Goal: Task Accomplishment & Management: Complete application form

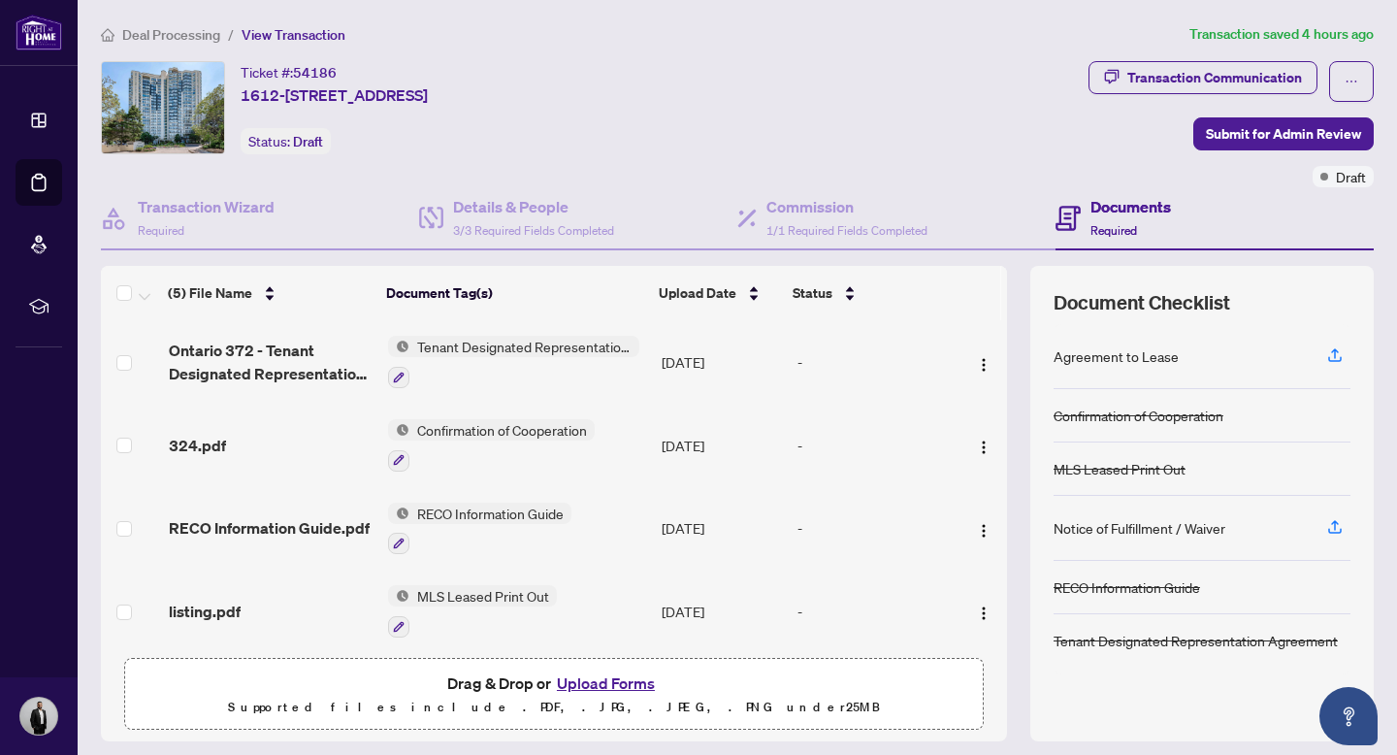
scroll to position [54, 0]
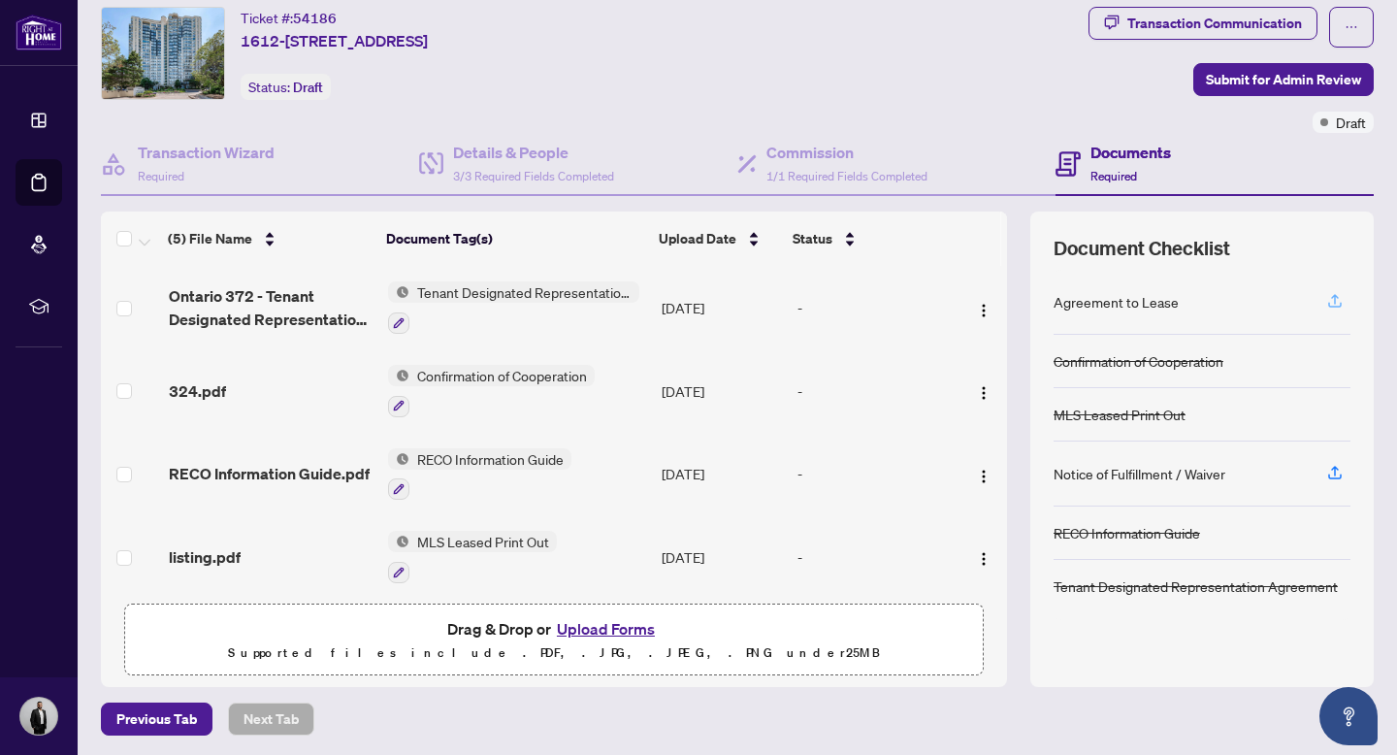
click at [1337, 298] on icon "button" at bounding box center [1334, 300] width 17 height 17
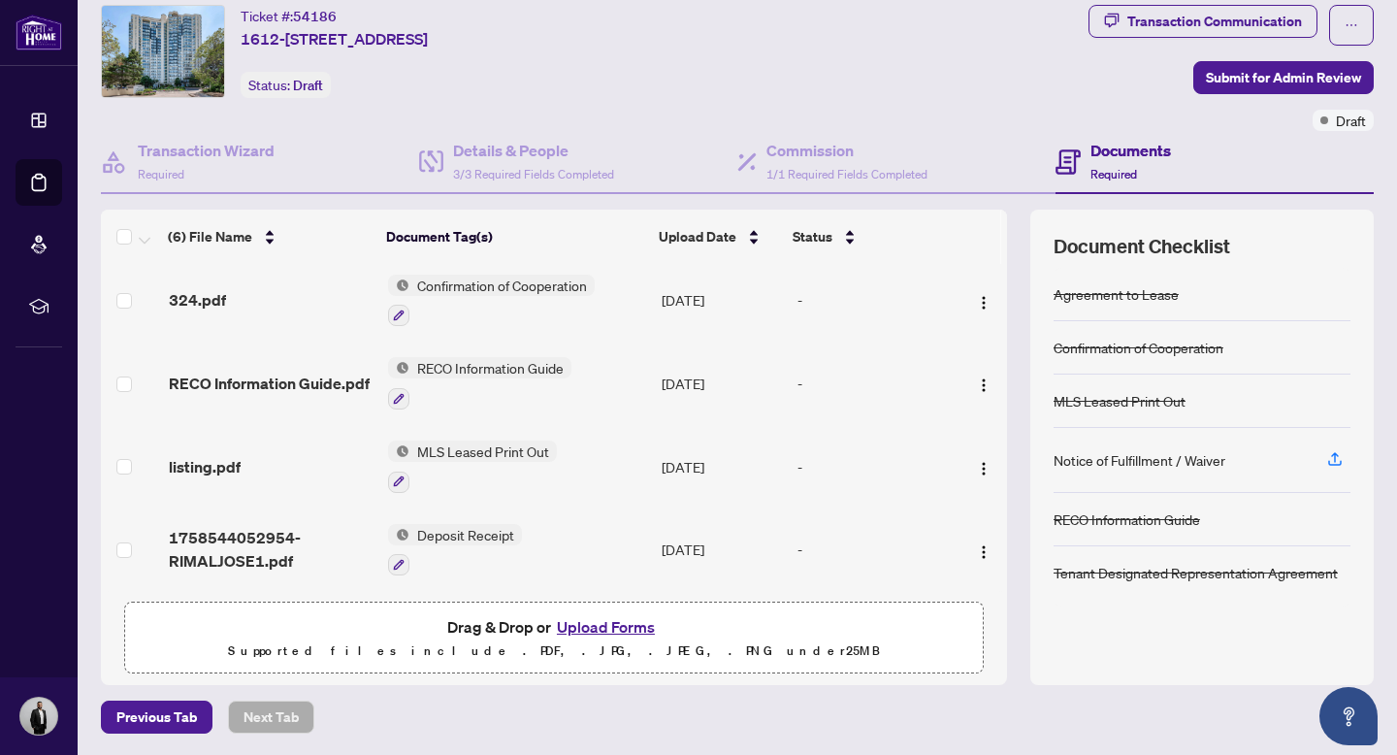
scroll to position [0, 0]
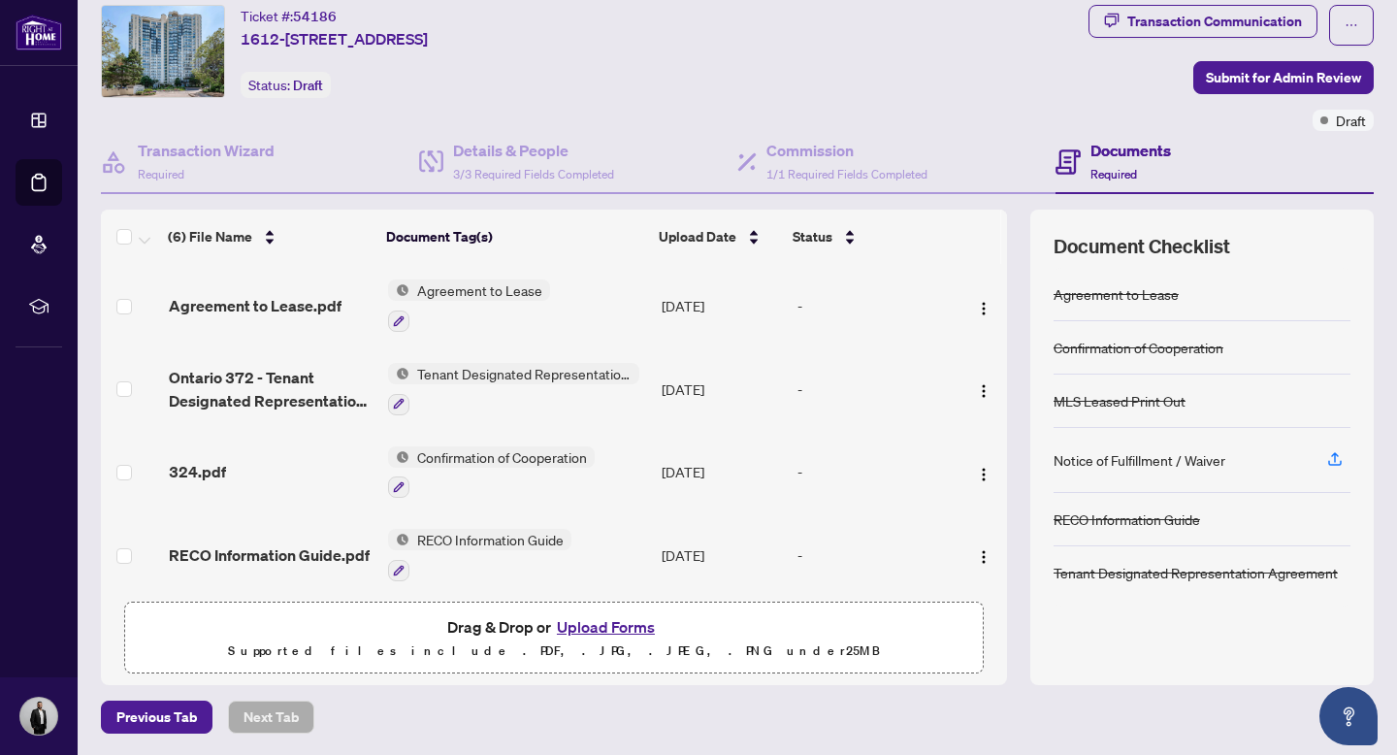
click at [607, 622] on button "Upload Forms" at bounding box center [606, 626] width 110 height 25
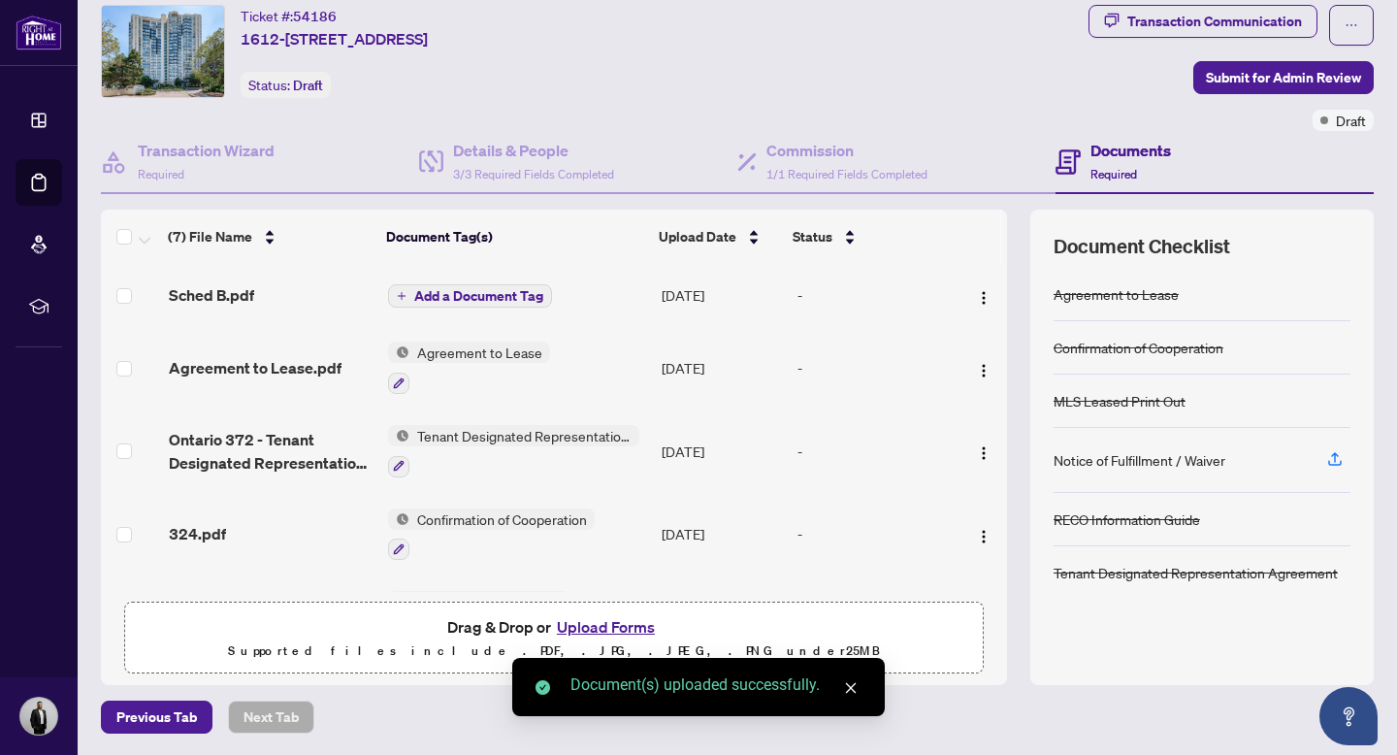
click at [476, 300] on span "Add a Document Tag" at bounding box center [478, 296] width 129 height 14
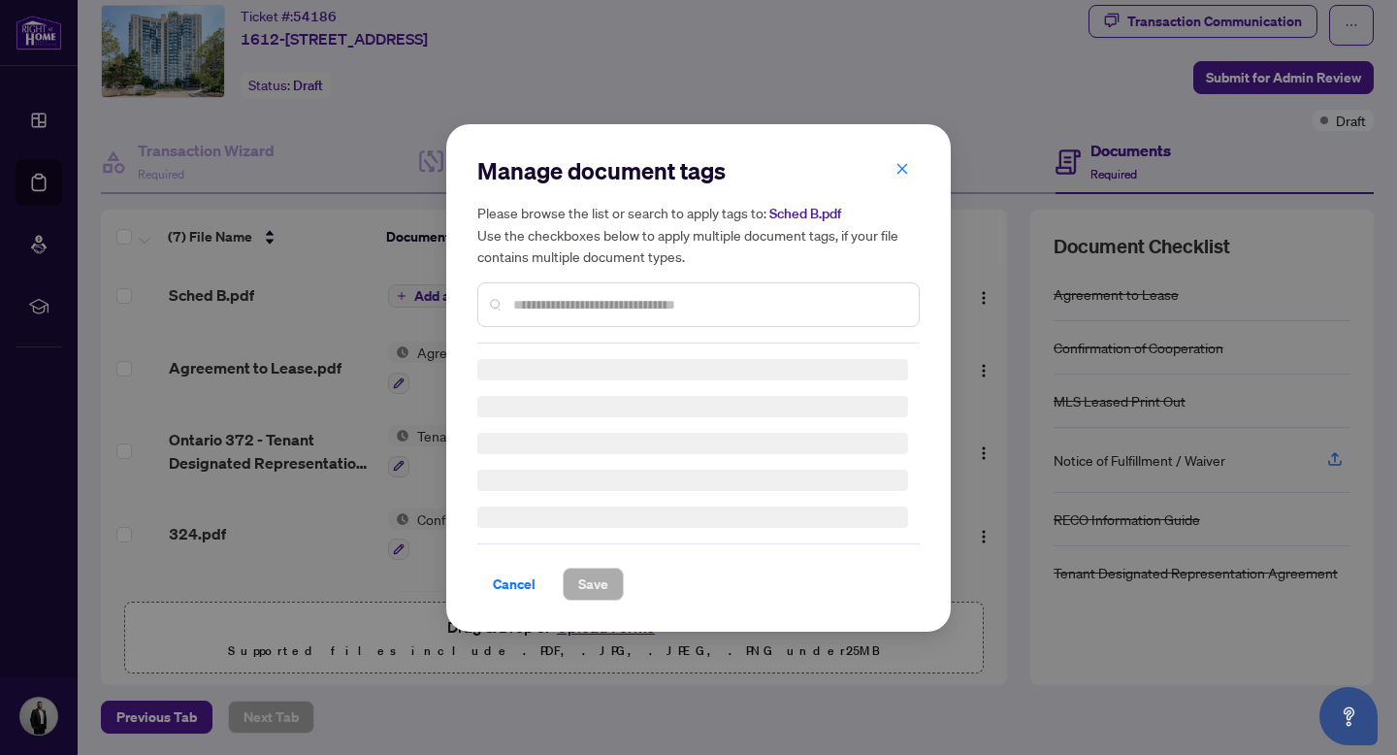
click at [526, 307] on div "Manage document tags Please browse the list or search to apply tags to: Sched B…" at bounding box center [698, 377] width 442 height 445
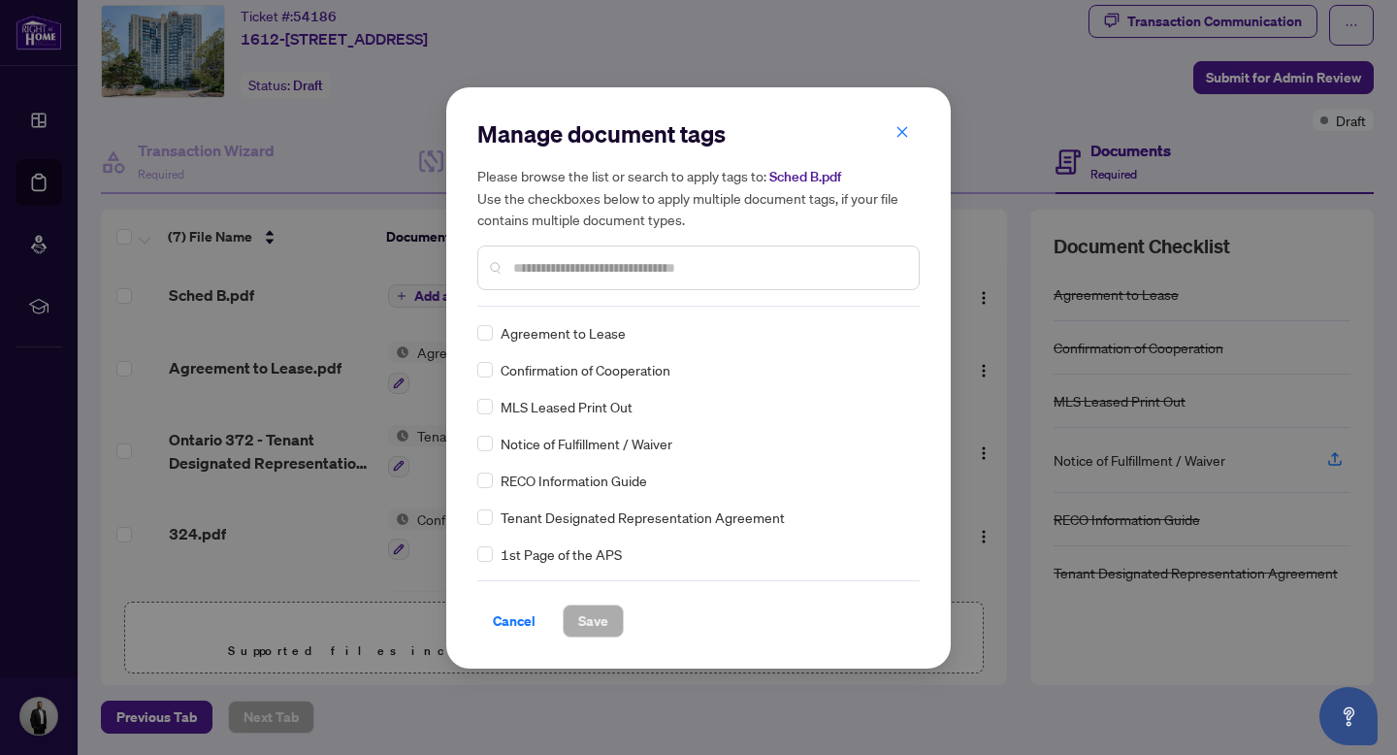
click at [579, 278] on div at bounding box center [698, 267] width 442 height 45
click at [579, 263] on input "text" at bounding box center [708, 267] width 390 height 21
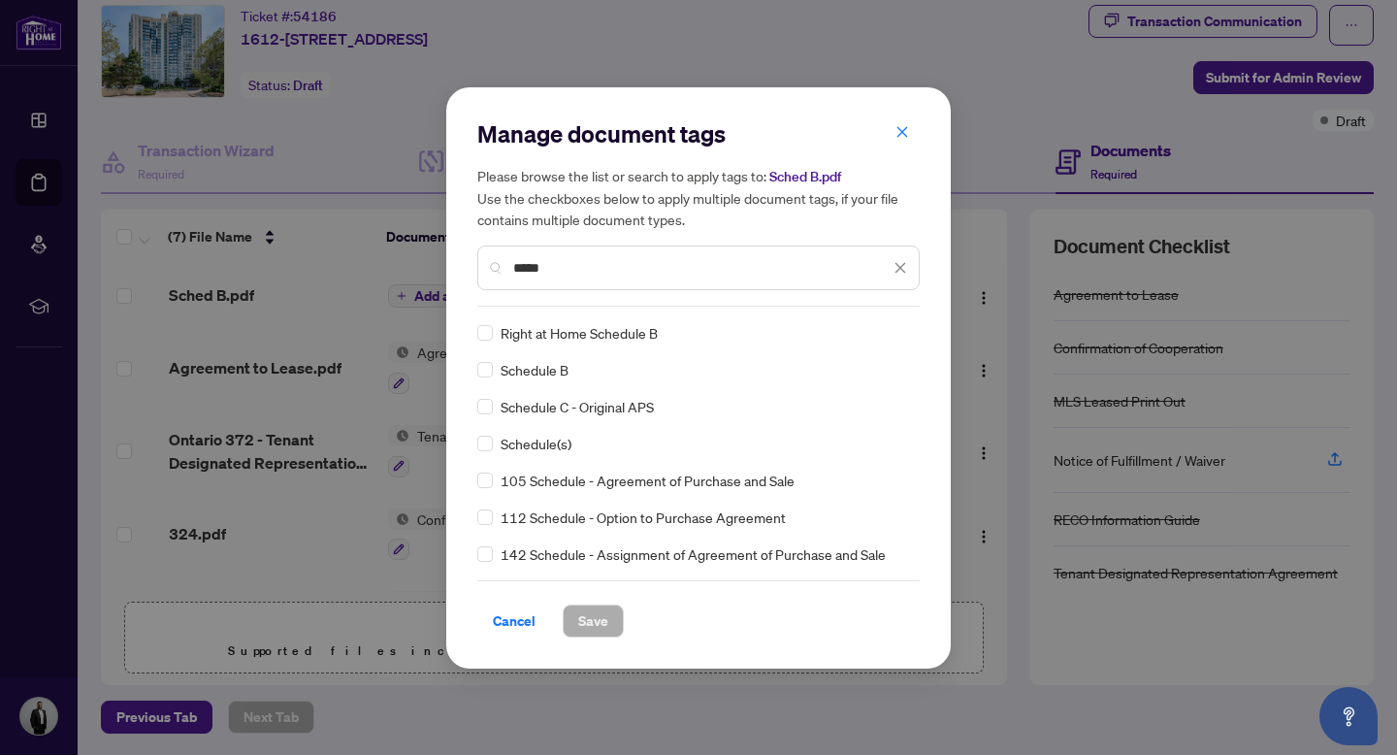
type input "*****"
click at [550, 369] on span "Schedule B" at bounding box center [535, 369] width 68 height 21
click at [593, 625] on span "Save" at bounding box center [593, 620] width 30 height 31
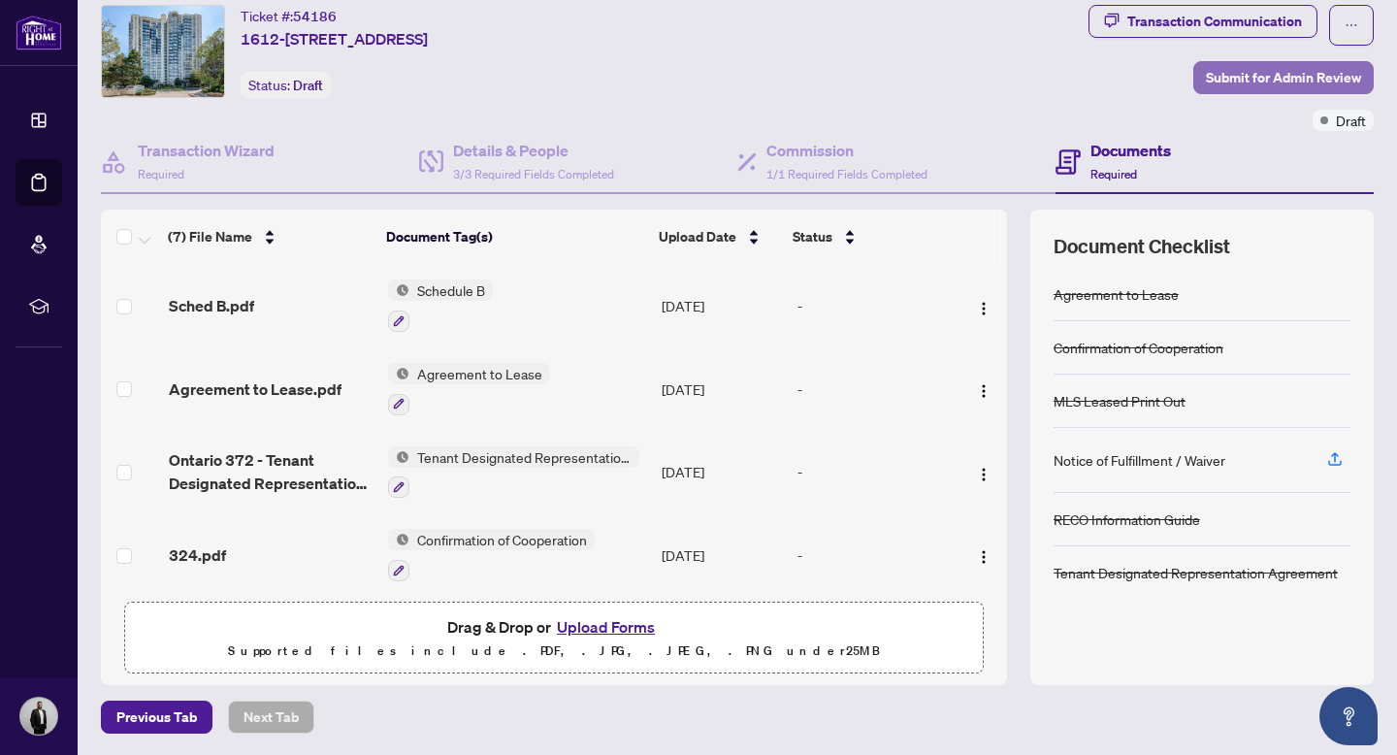
click at [1230, 74] on span "Submit for Admin Review" at bounding box center [1283, 77] width 155 height 31
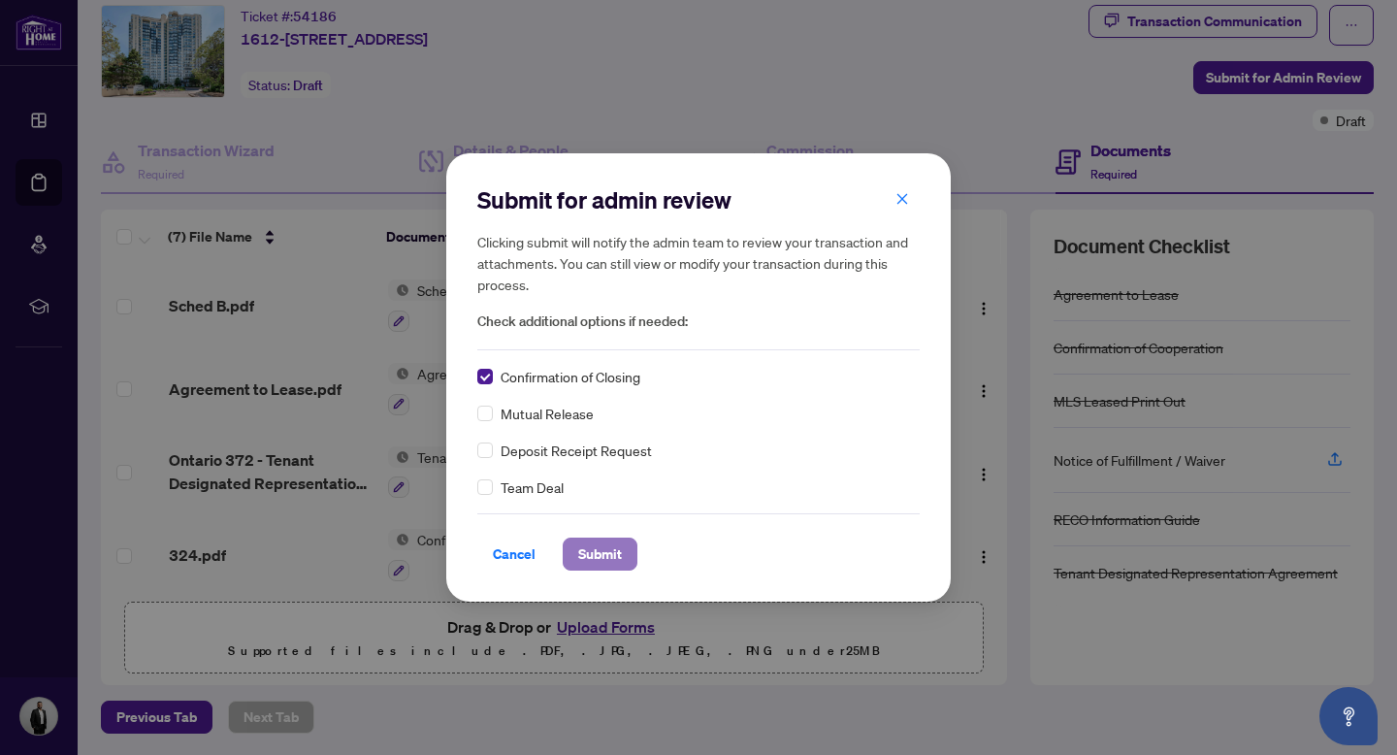
click at [605, 559] on span "Submit" at bounding box center [600, 554] width 44 height 31
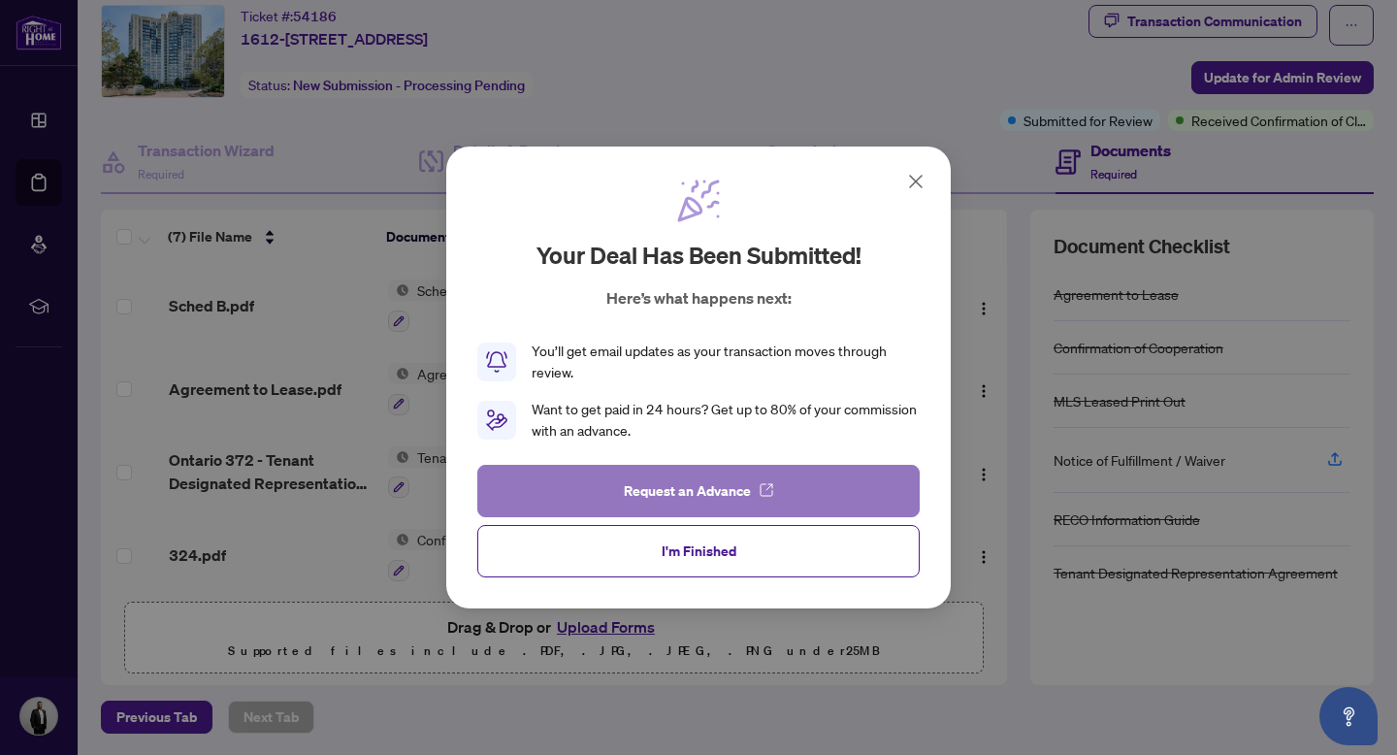
click at [694, 497] on span "Request an Advance" at bounding box center [687, 490] width 127 height 31
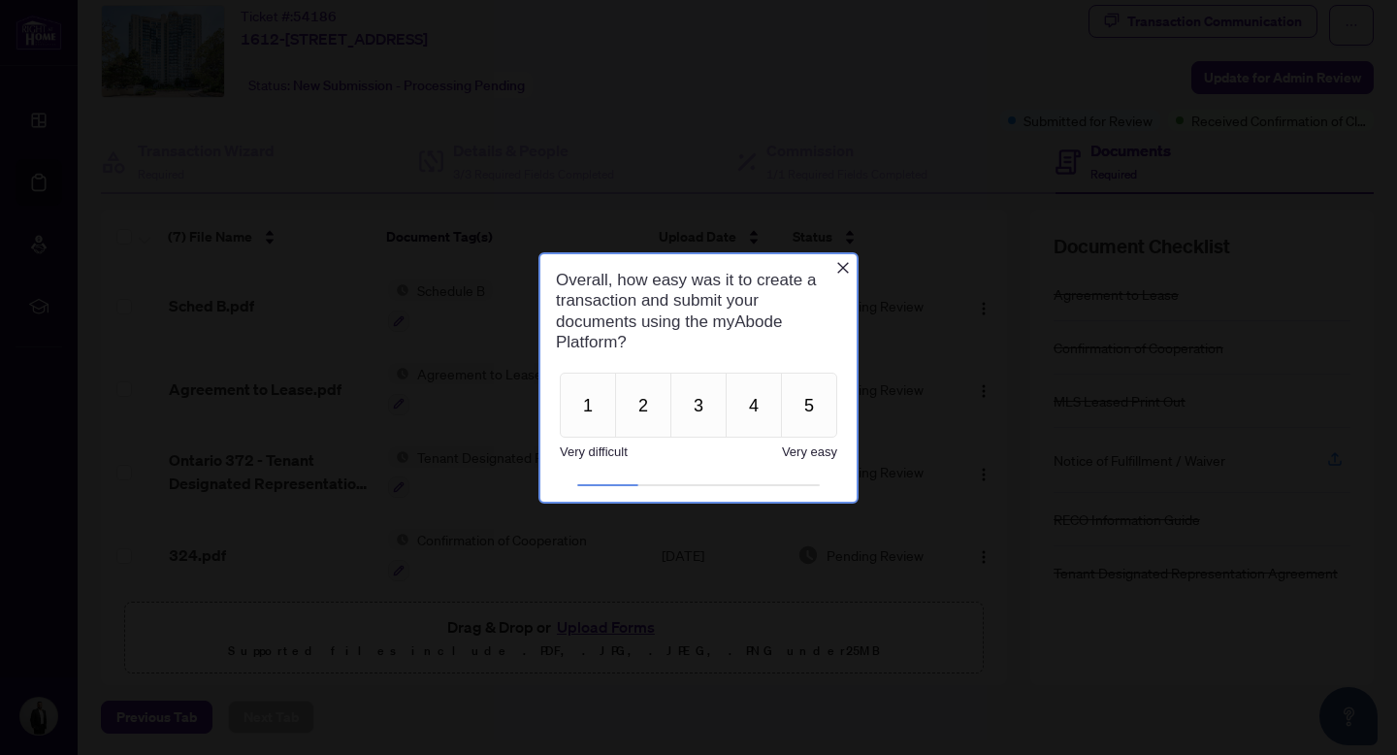
click at [844, 263] on icon "Close button" at bounding box center [843, 267] width 16 height 16
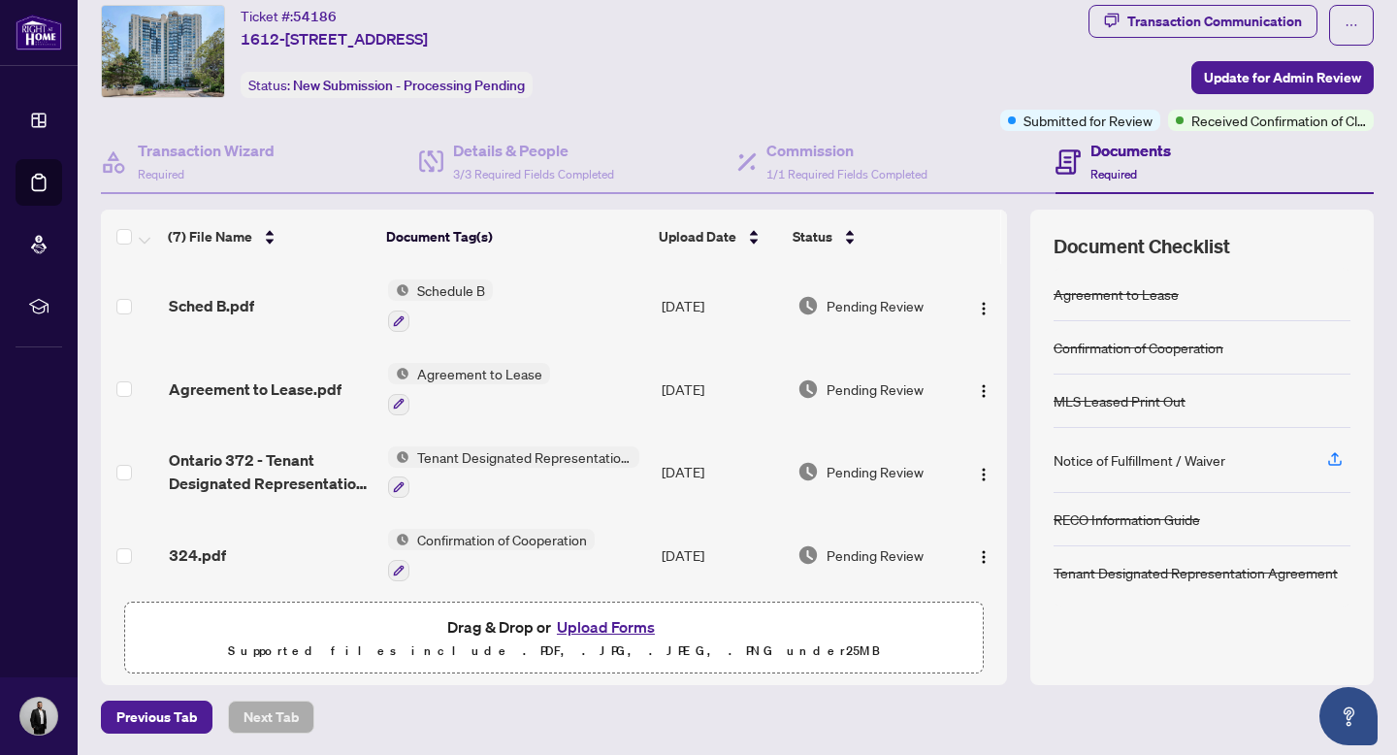
scroll to position [254, 0]
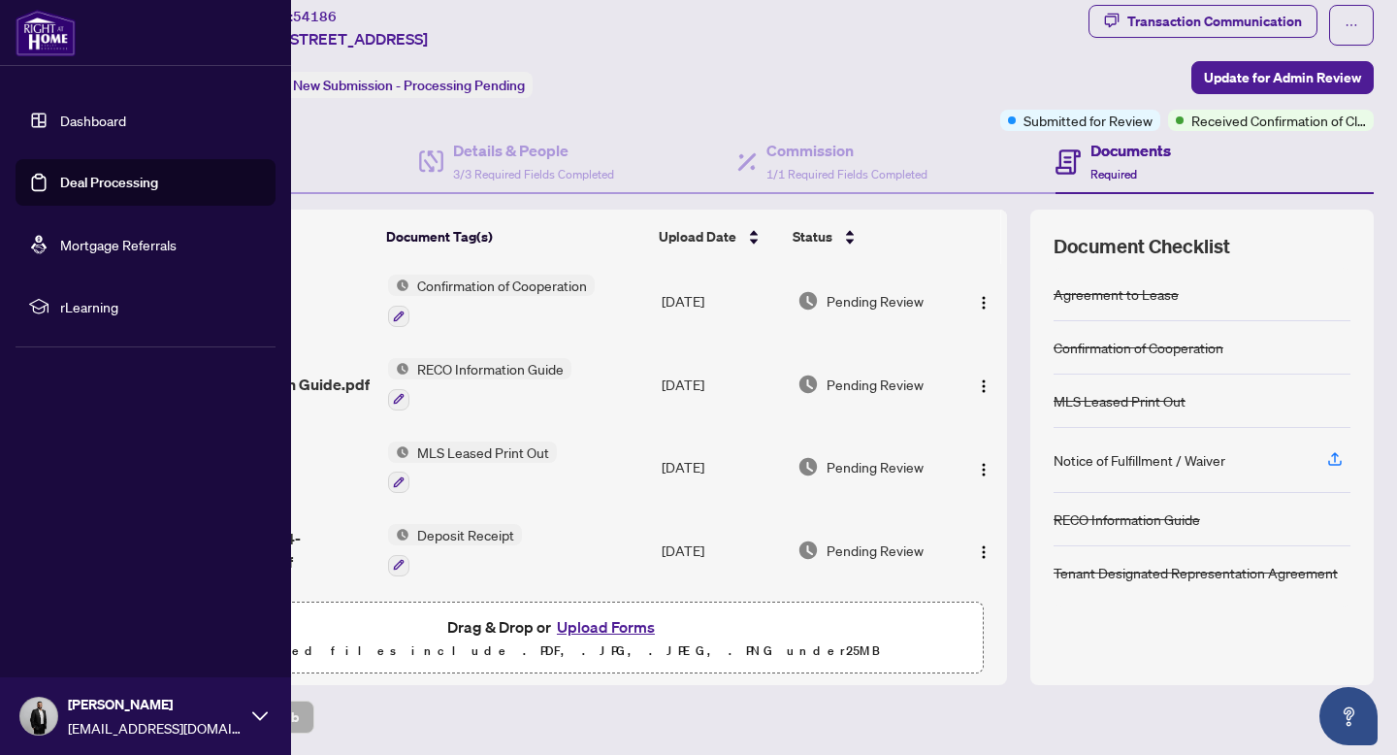
click at [60, 121] on link "Dashboard" at bounding box center [93, 120] width 66 height 17
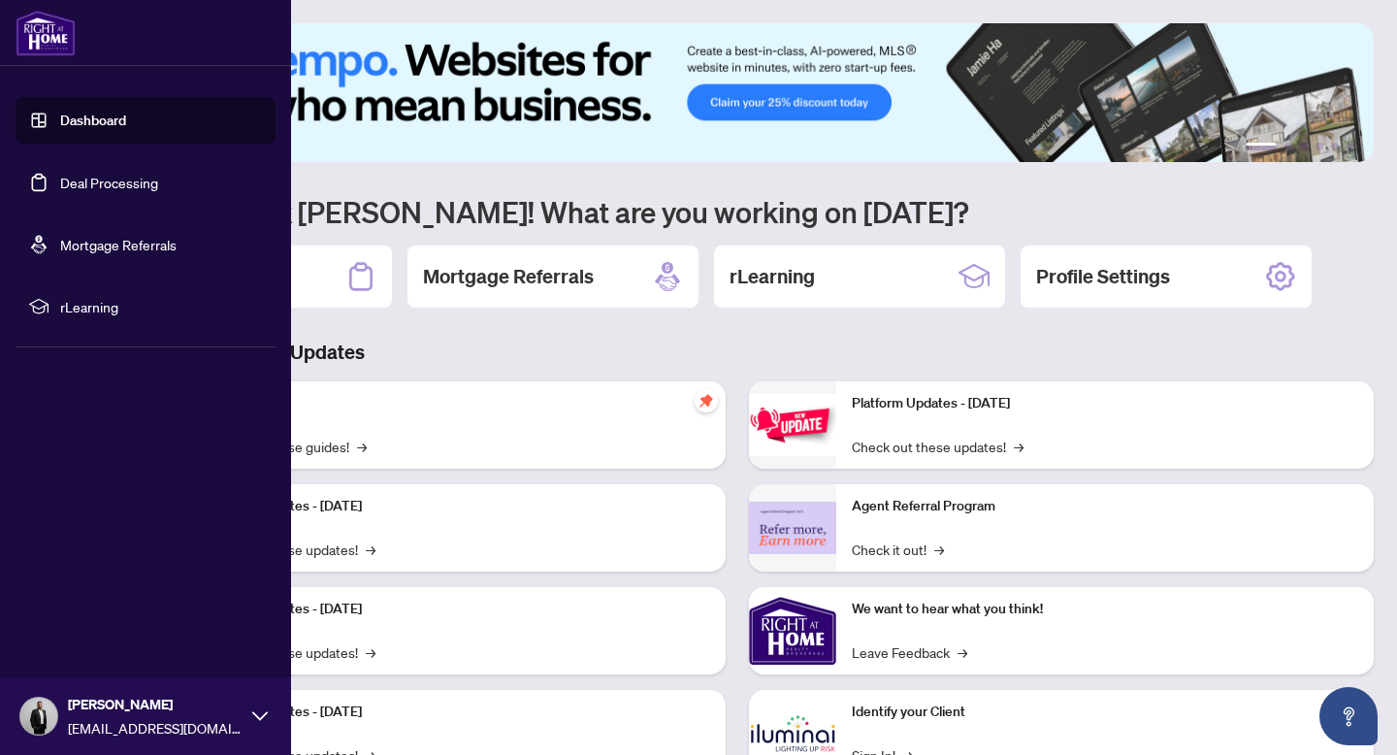
click at [60, 180] on link "Deal Processing" at bounding box center [109, 182] width 98 height 17
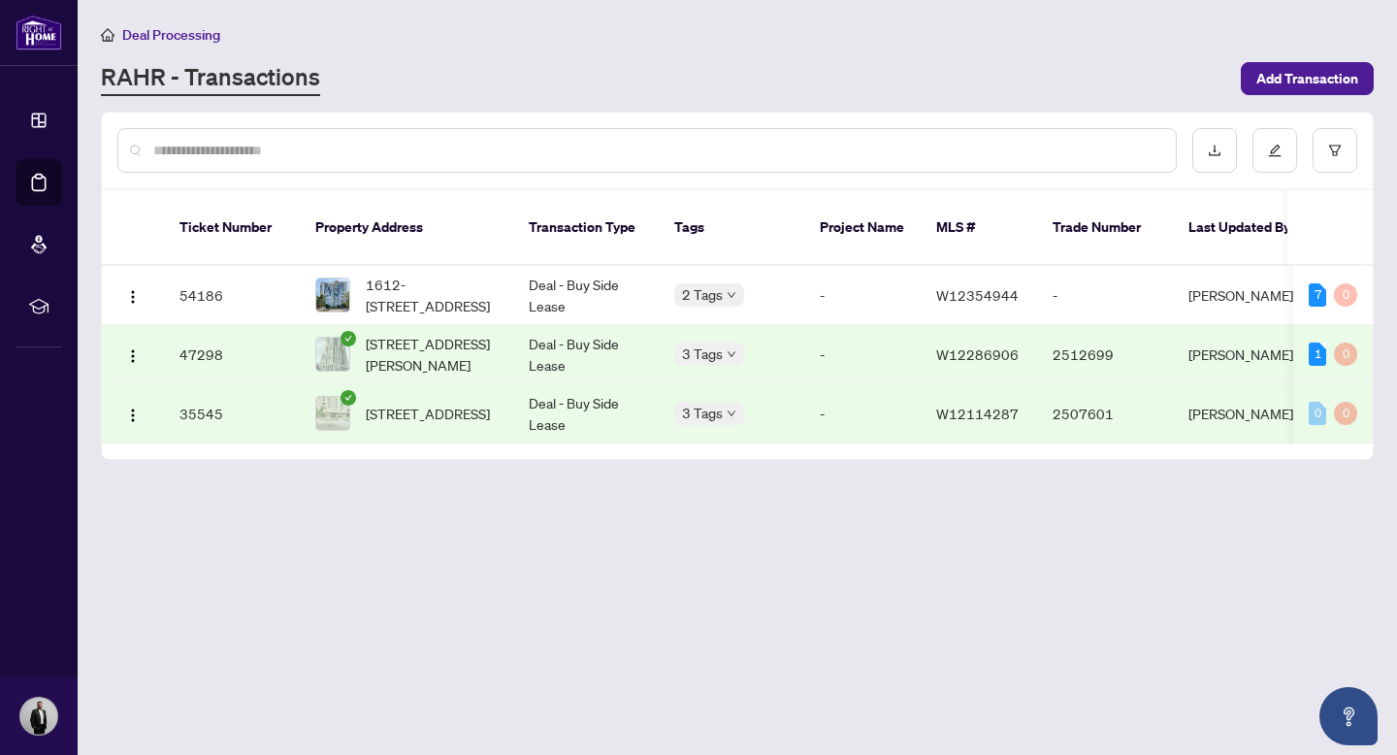
click at [554, 356] on td "Deal - Buy Side Lease" at bounding box center [586, 354] width 146 height 59
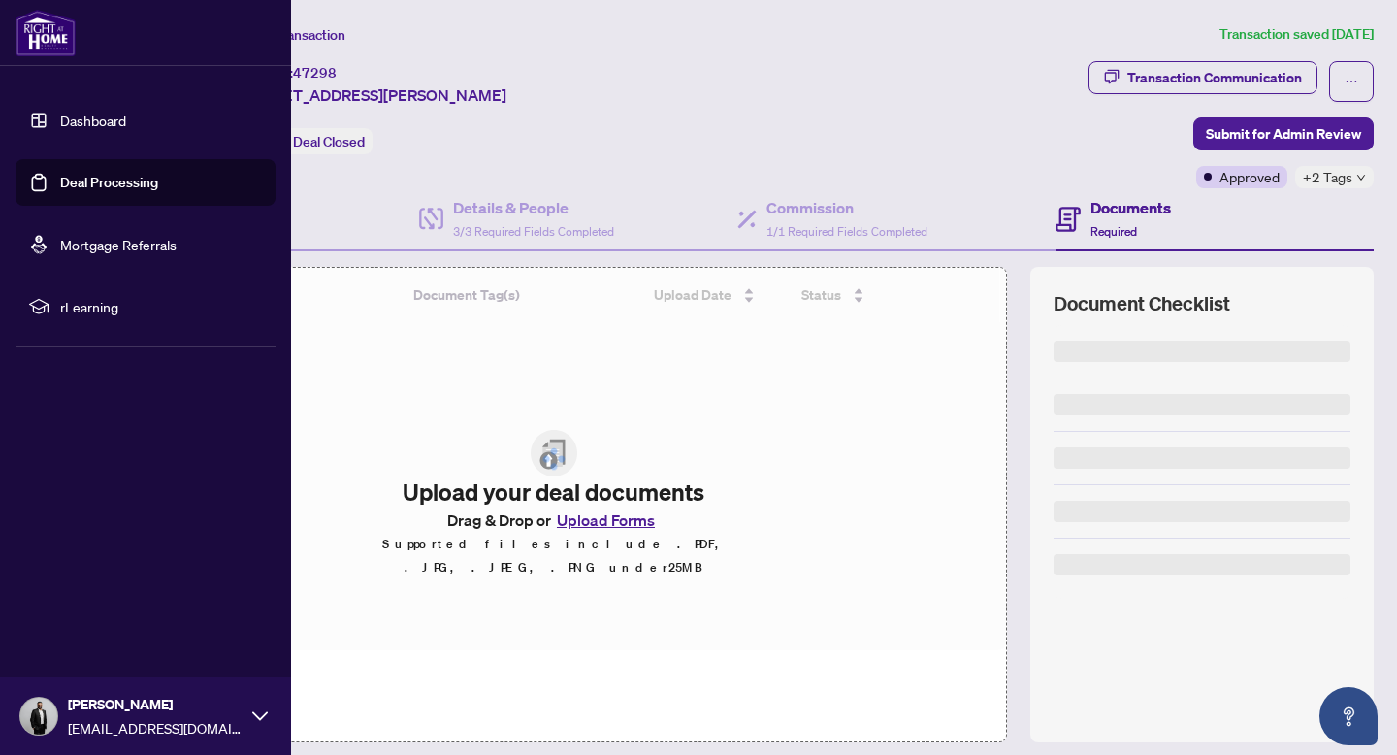
click at [60, 183] on link "Deal Processing" at bounding box center [109, 182] width 98 height 17
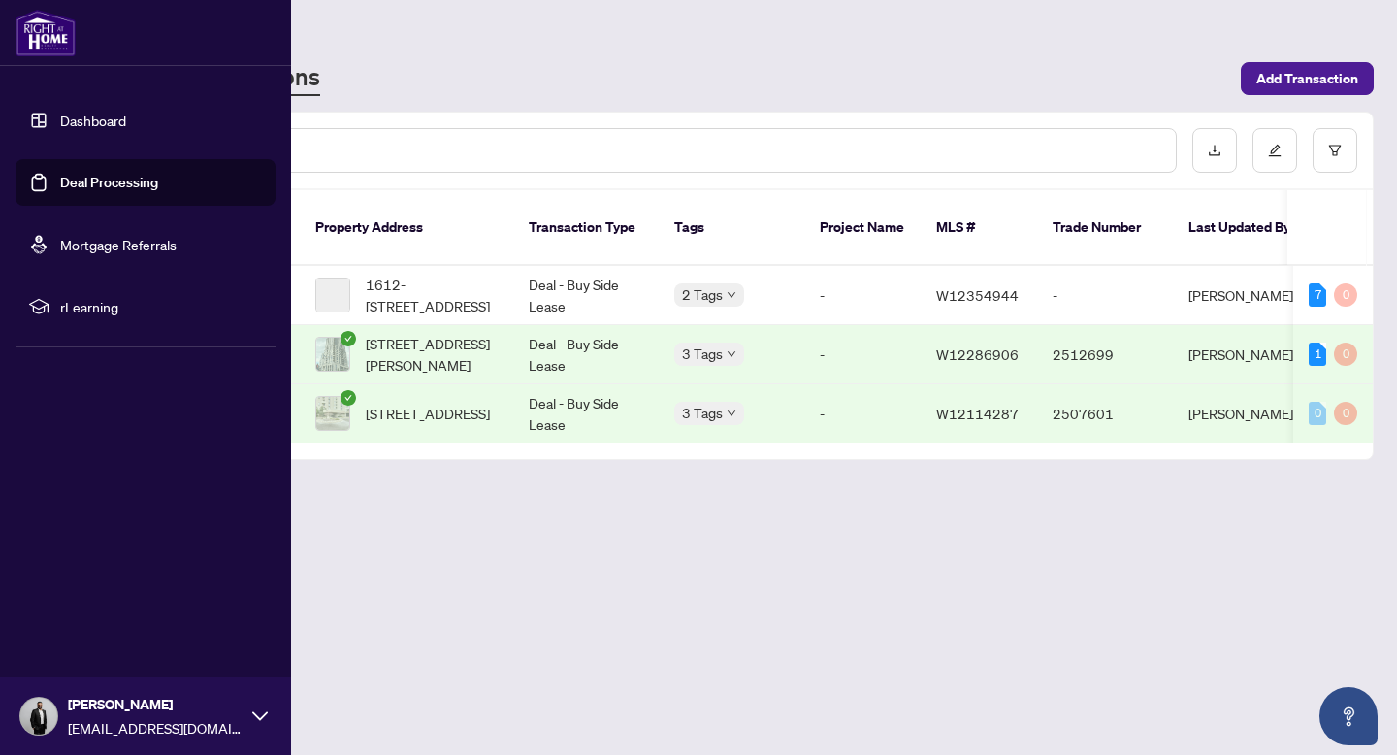
click at [69, 121] on link "Dashboard" at bounding box center [93, 120] width 66 height 17
